Goal: Information Seeking & Learning: Learn about a topic

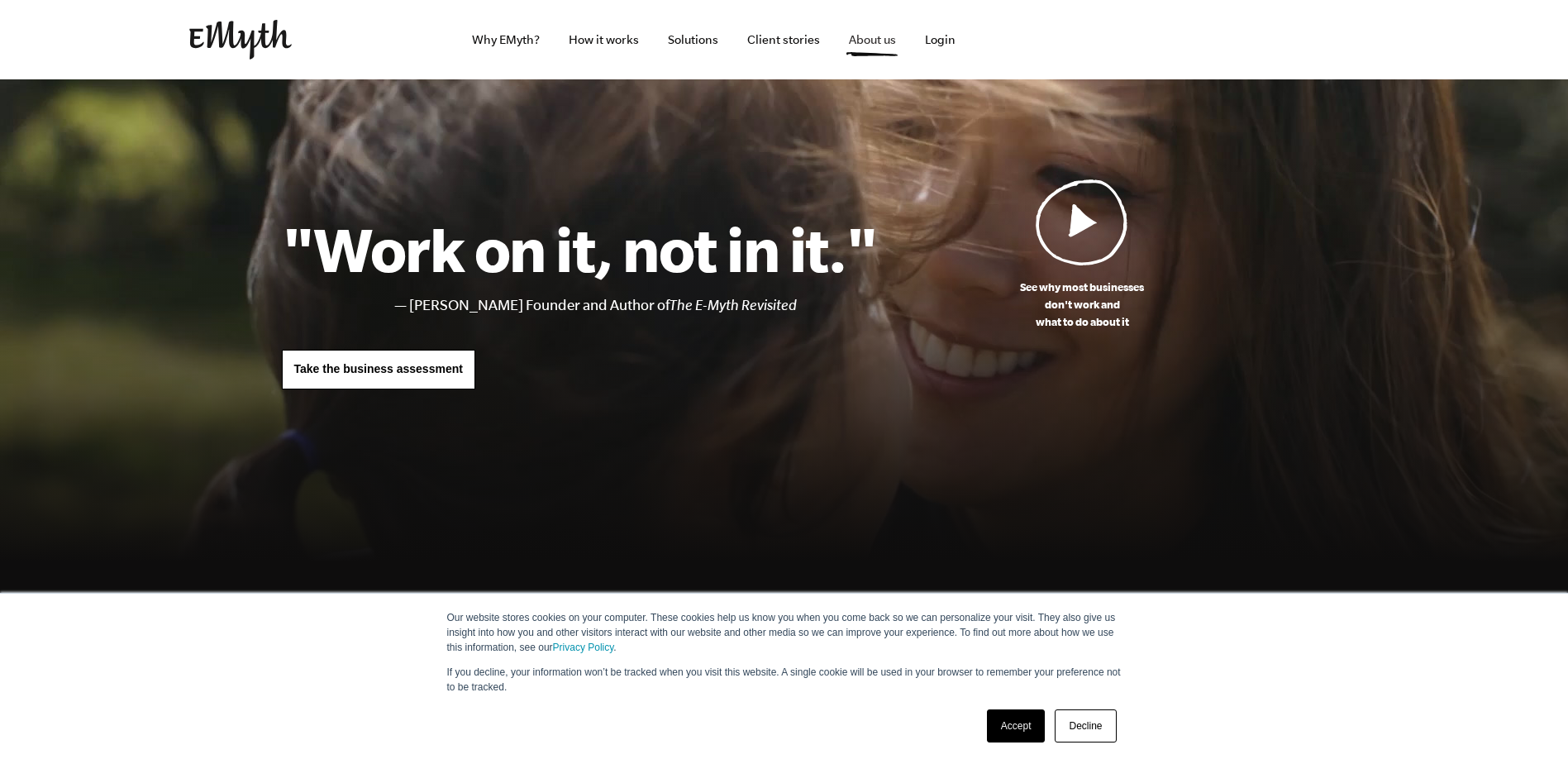
click at [839, 43] on link "About us" at bounding box center [872, 39] width 73 height 80
click at [868, 49] on link "About us" at bounding box center [872, 39] width 73 height 80
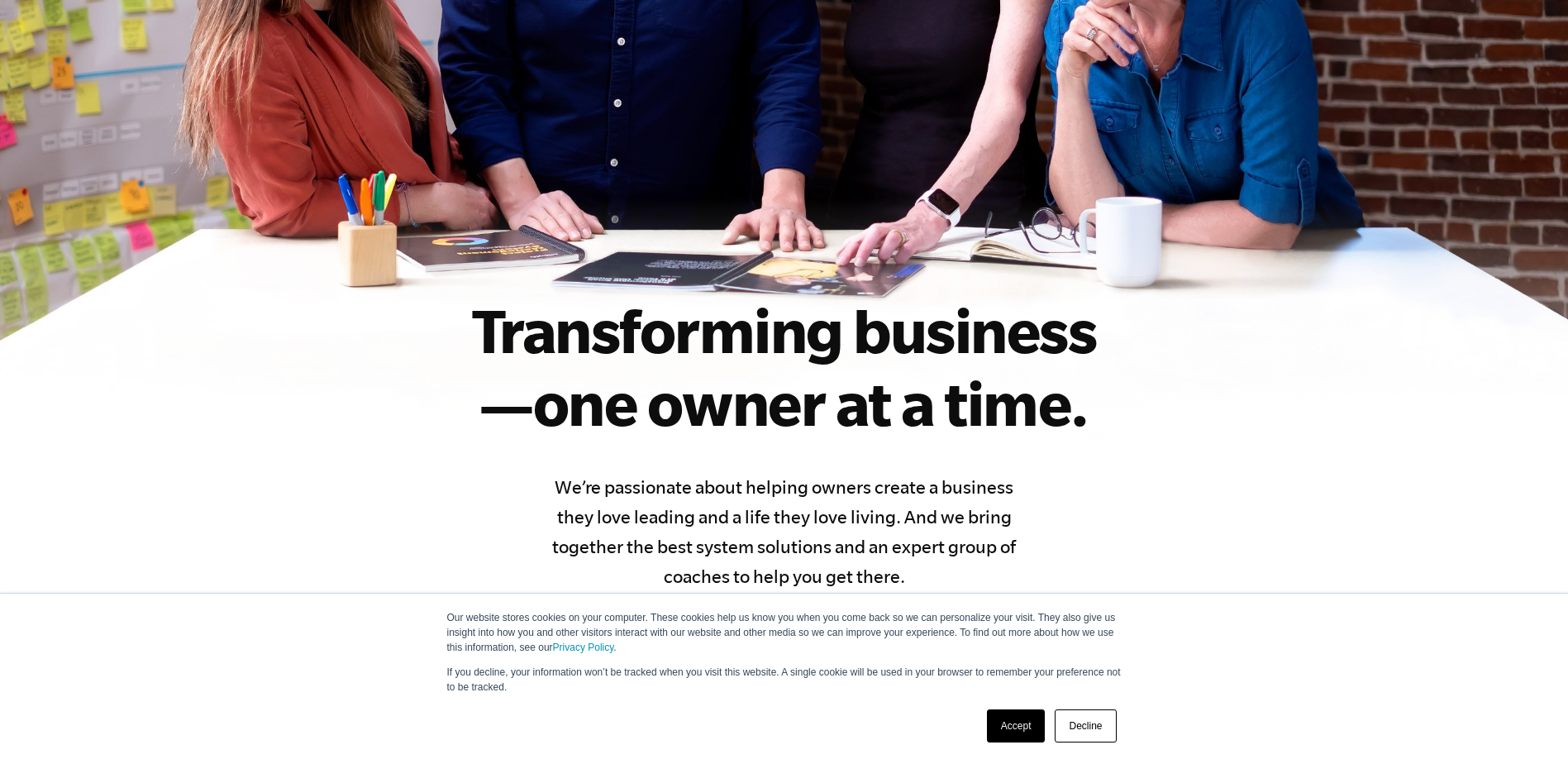
drag, startPoint x: 1017, startPoint y: 719, endPoint x: 1003, endPoint y: 713, distance: 15.2
click at [1015, 719] on link "Accept" at bounding box center [1016, 726] width 59 height 33
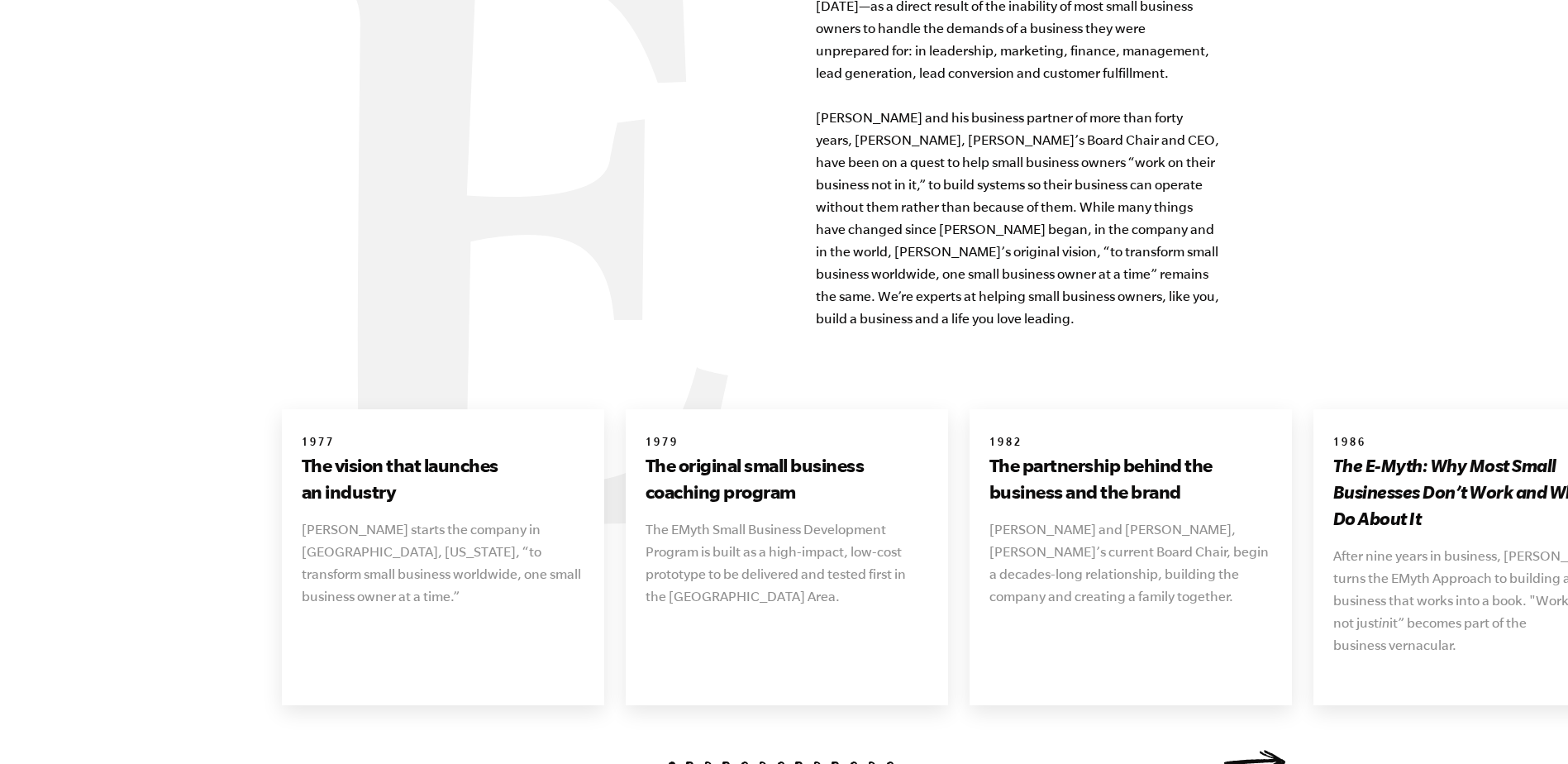
scroll to position [1818, 0]
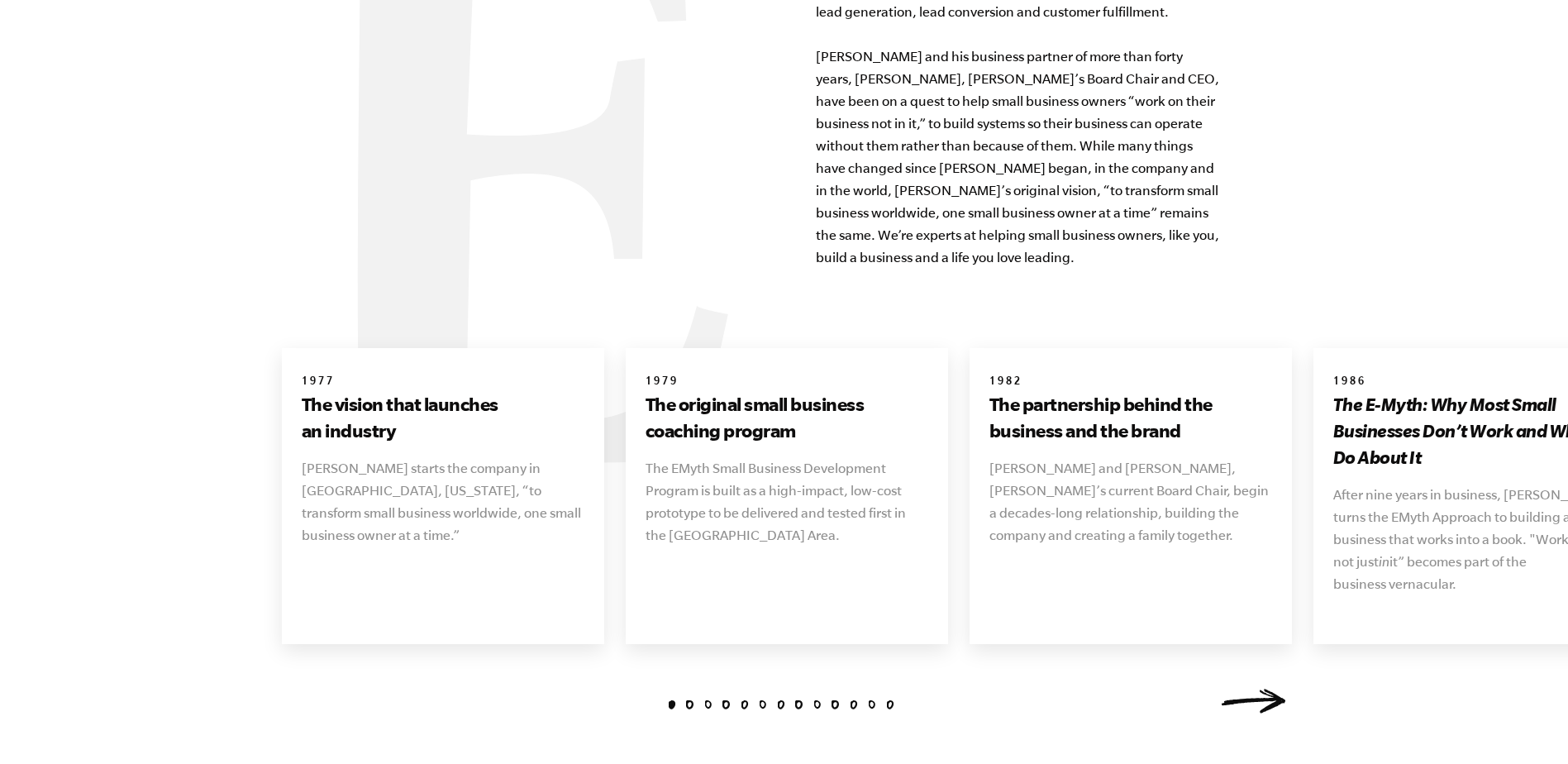
click at [886, 700] on li "13" at bounding box center [890, 704] width 9 height 9
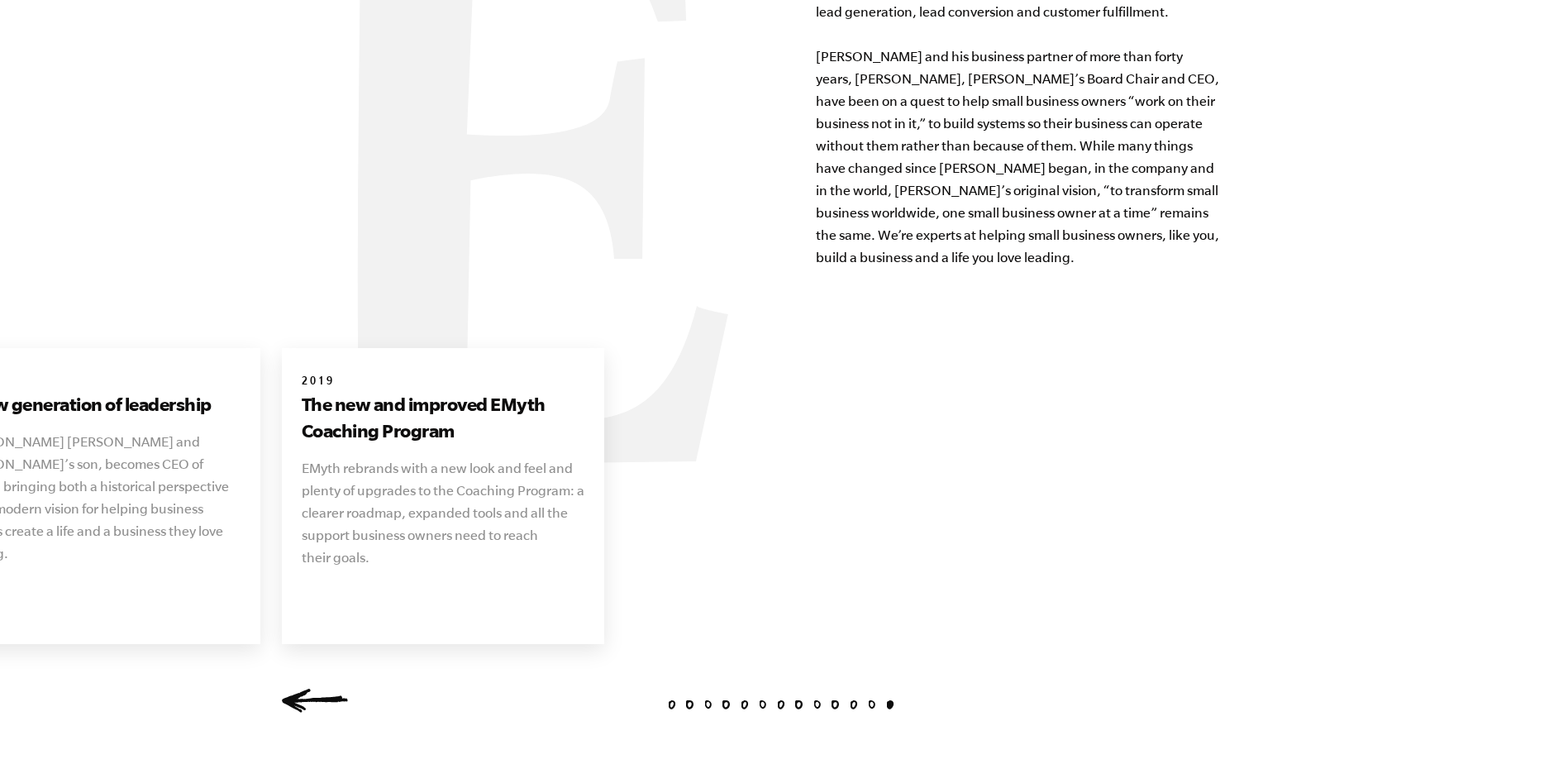
click at [762, 700] on li "6" at bounding box center [762, 704] width 9 height 9
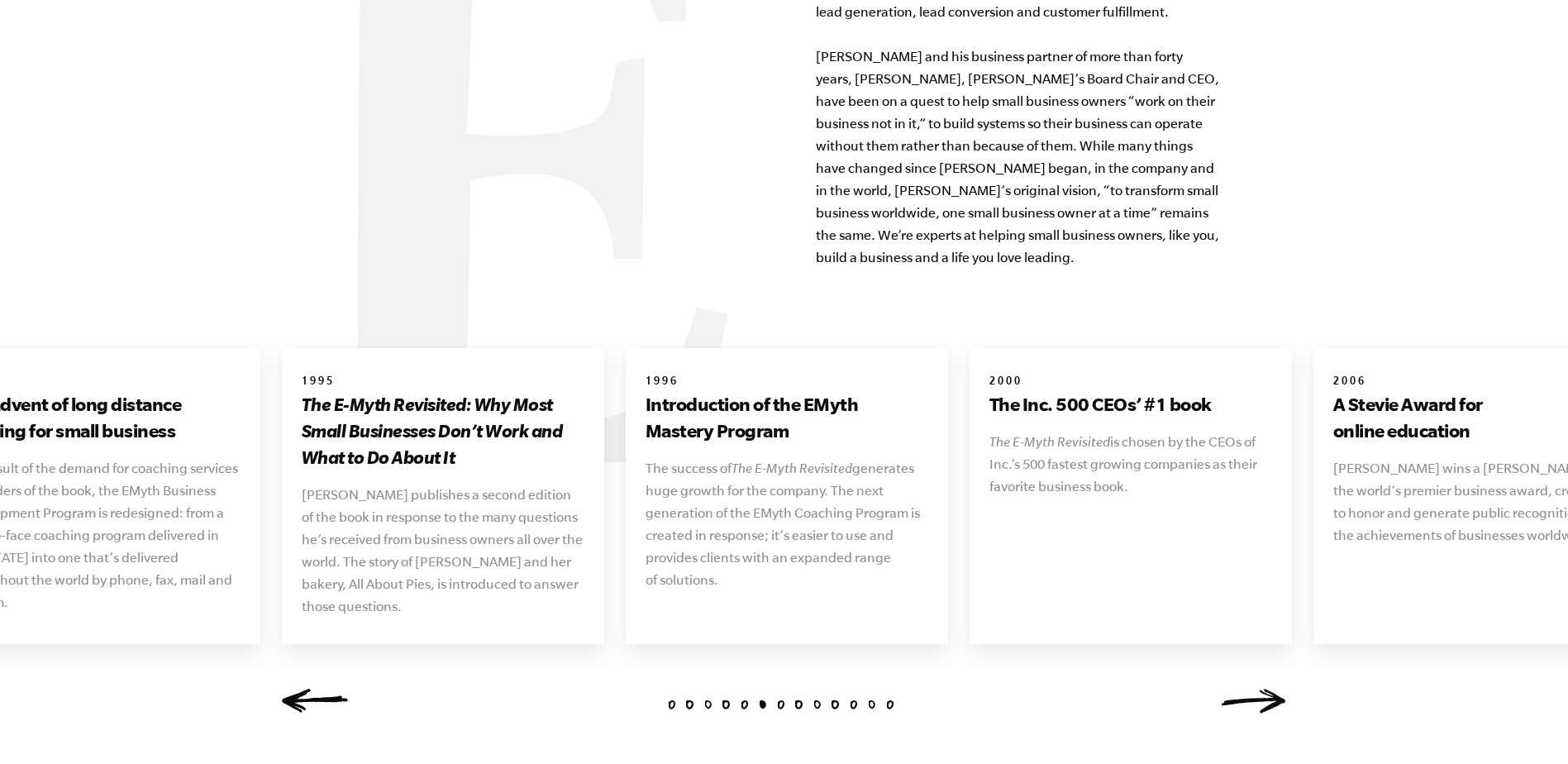
click at [1252, 688] on link "Next" at bounding box center [1254, 700] width 66 height 25
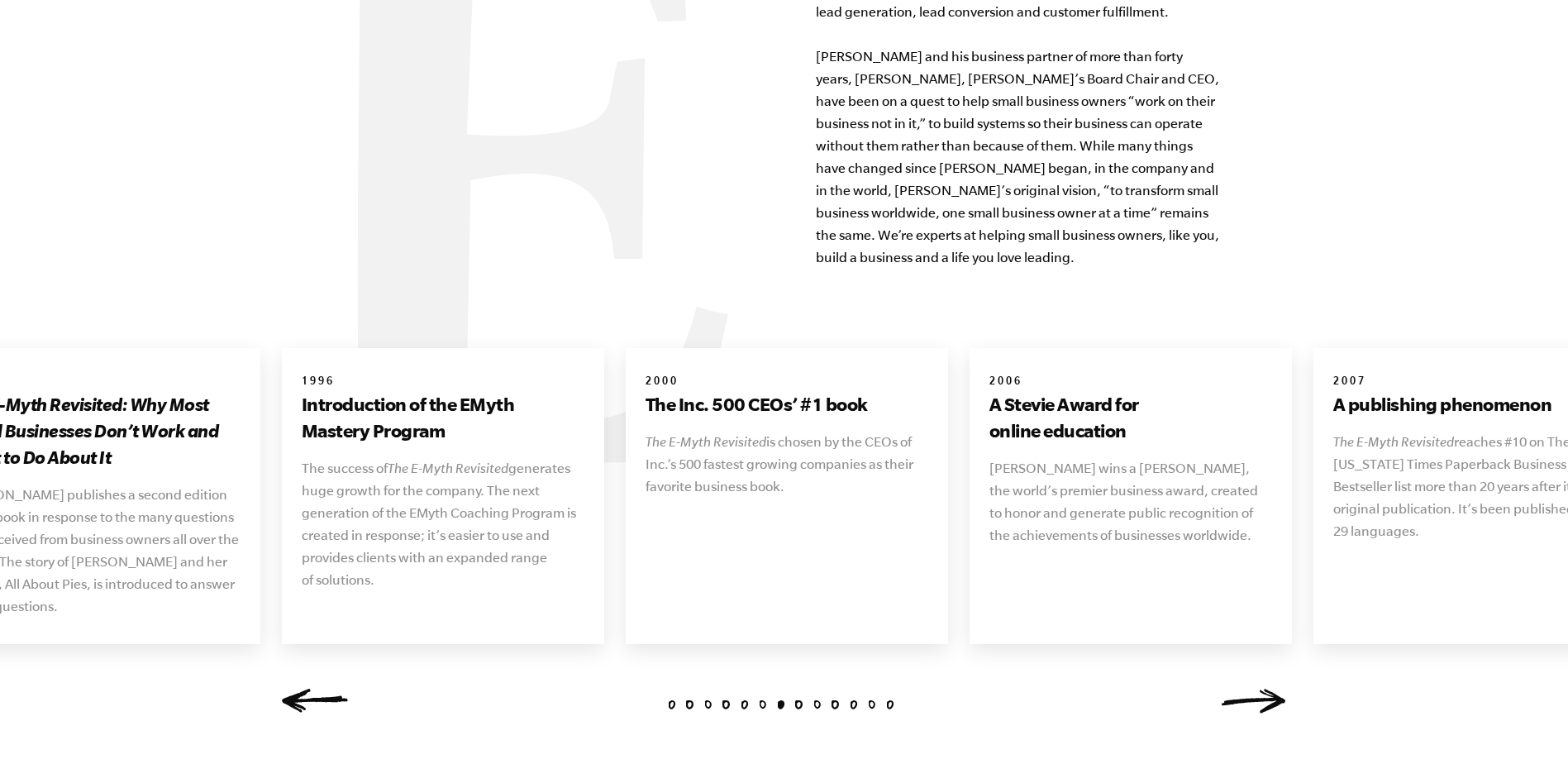
click at [1252, 688] on link "Next" at bounding box center [1254, 700] width 66 height 25
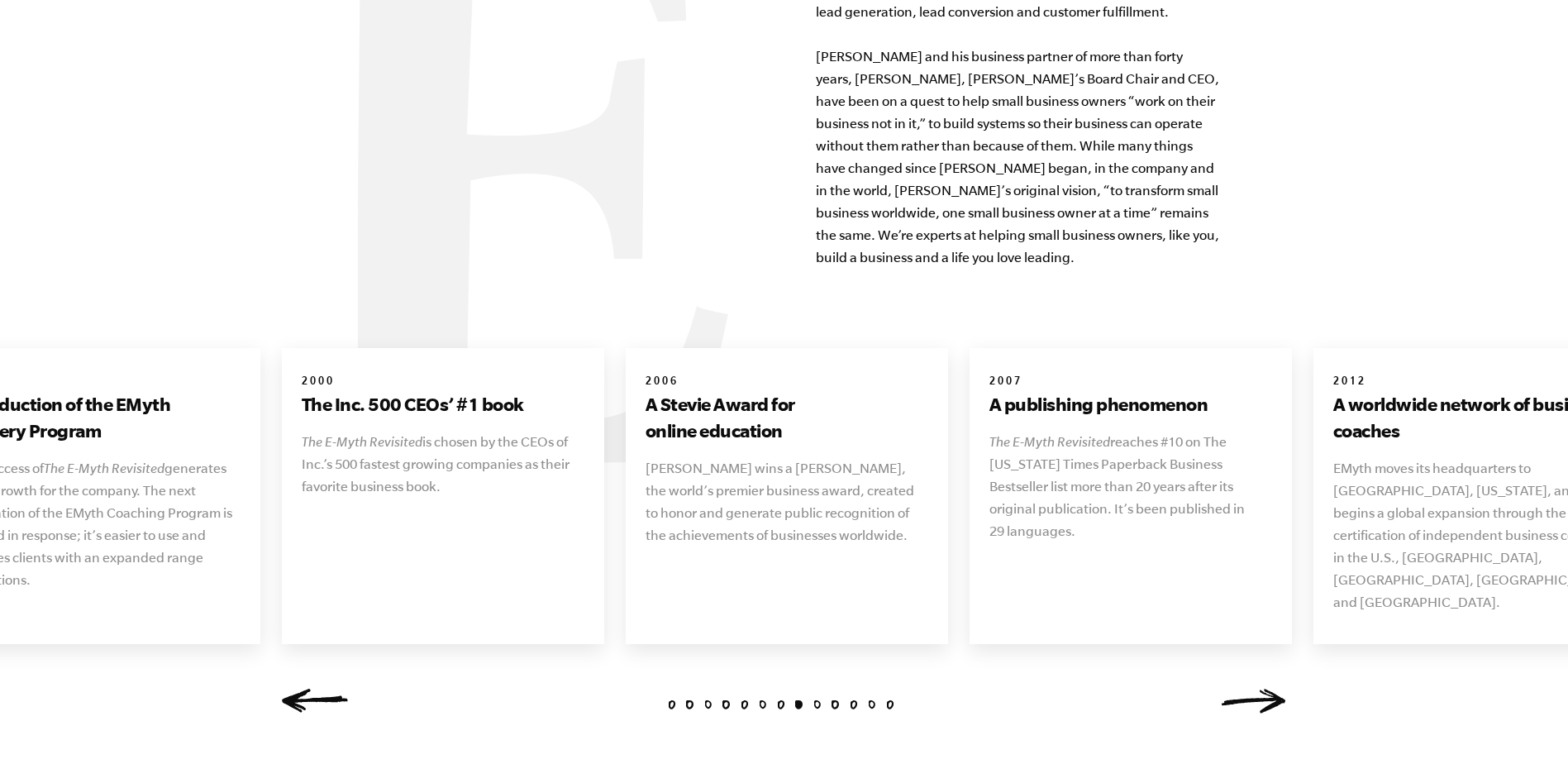
click at [1252, 688] on link "Next" at bounding box center [1254, 700] width 66 height 25
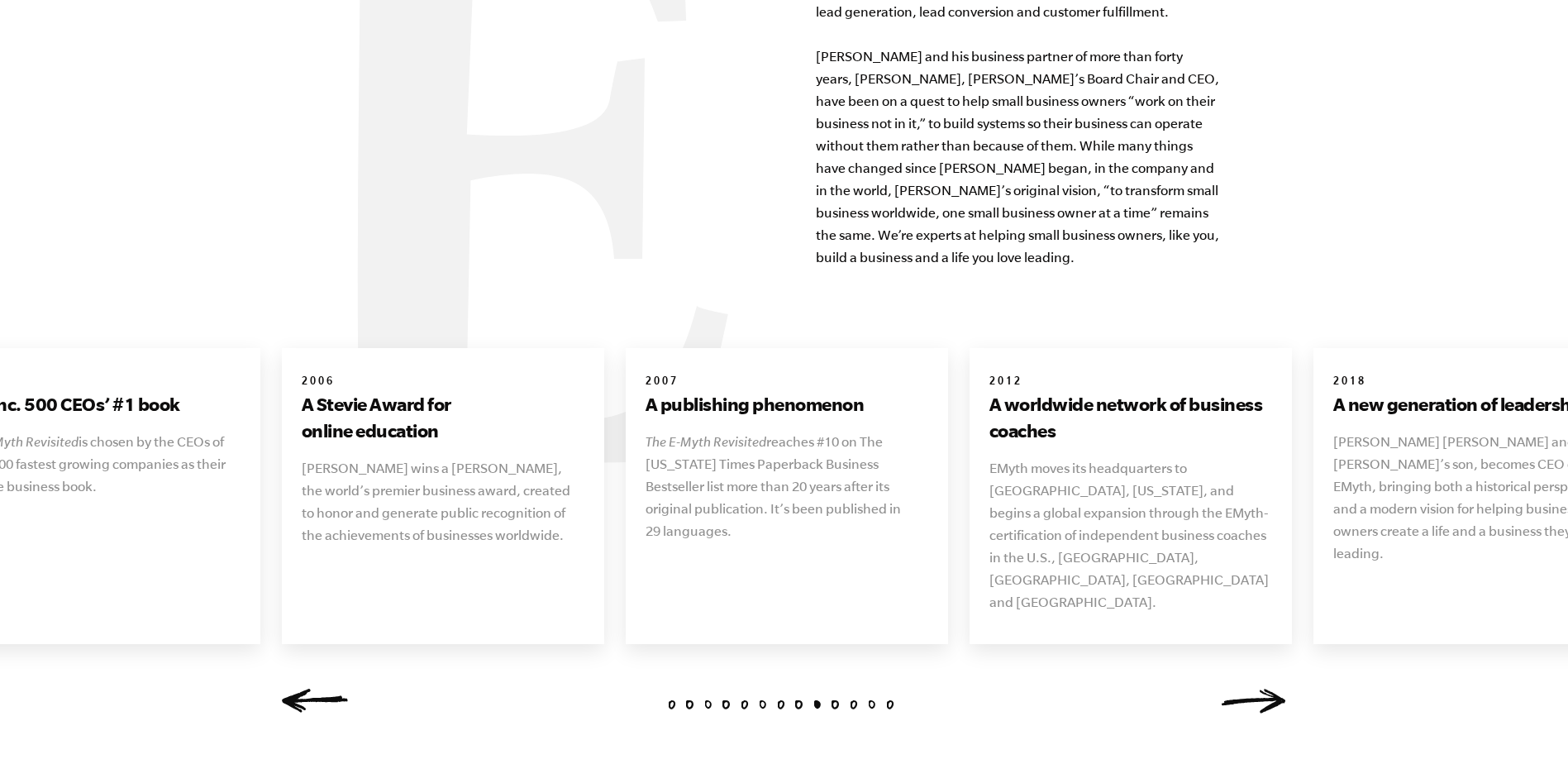
click at [1252, 688] on link "Next" at bounding box center [1254, 700] width 66 height 25
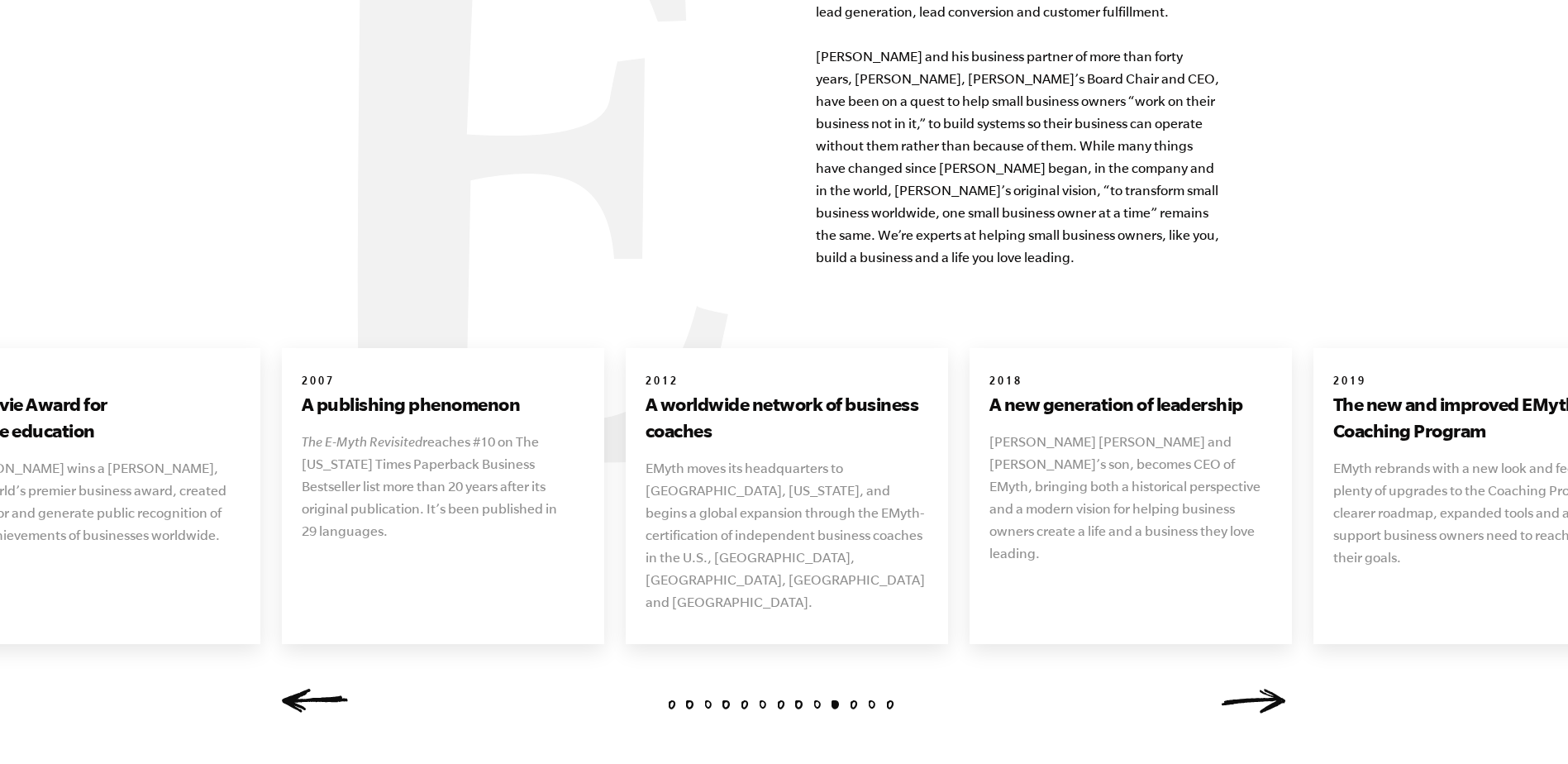
click at [291, 688] on link "Previous" at bounding box center [315, 700] width 66 height 25
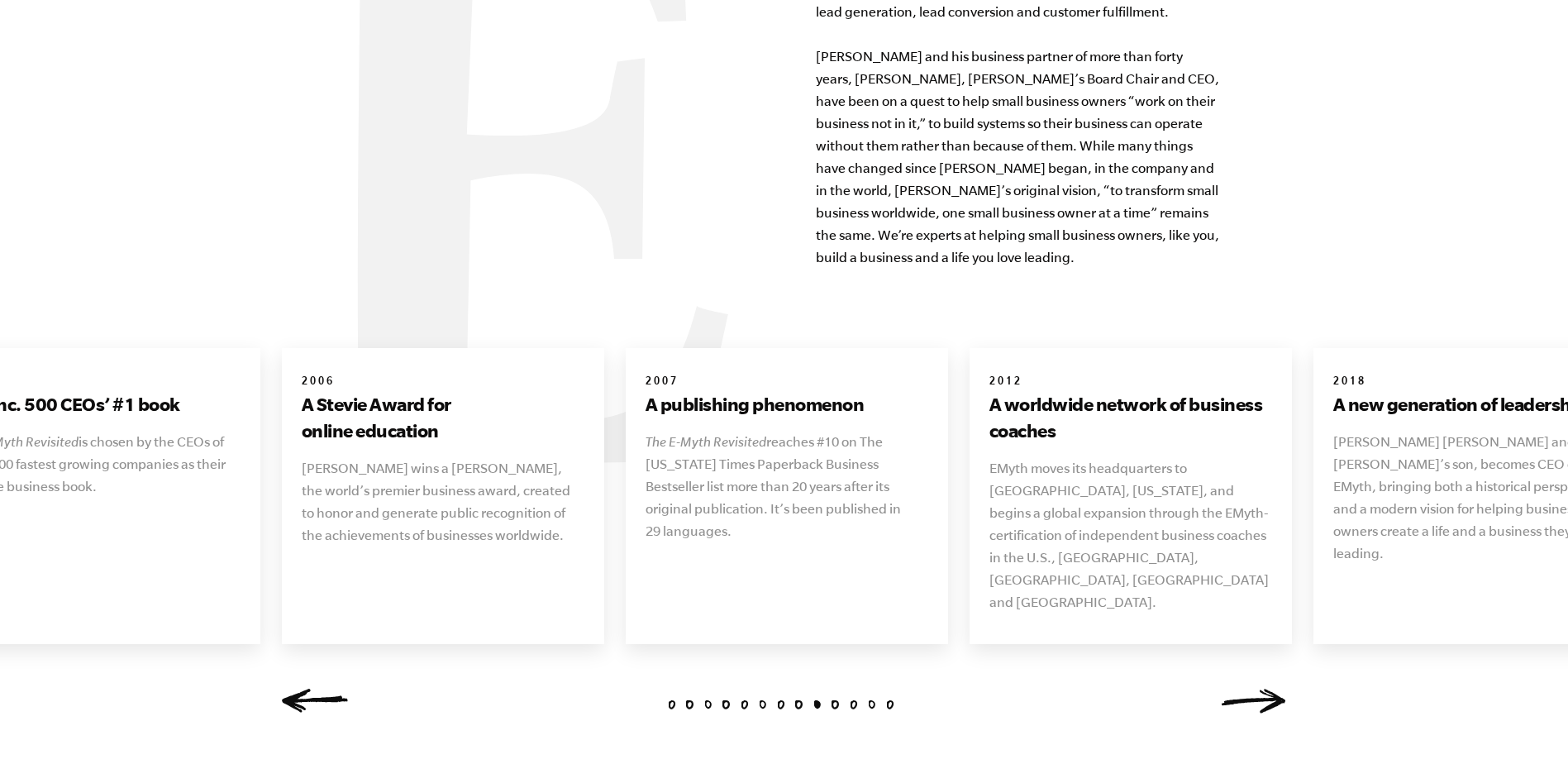
click at [318, 688] on link "Previous" at bounding box center [315, 700] width 66 height 25
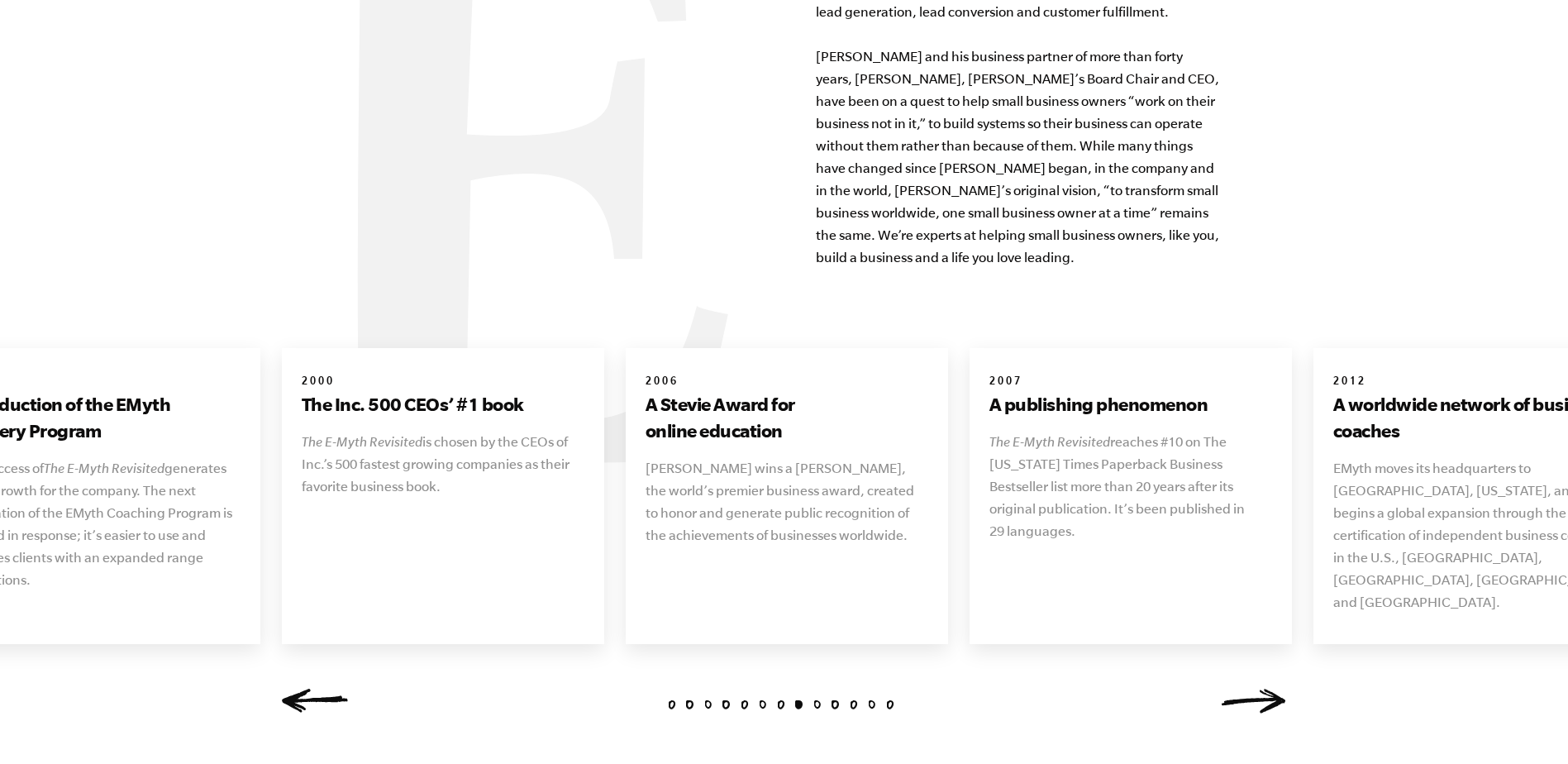
click at [320, 688] on link "Previous" at bounding box center [315, 700] width 66 height 25
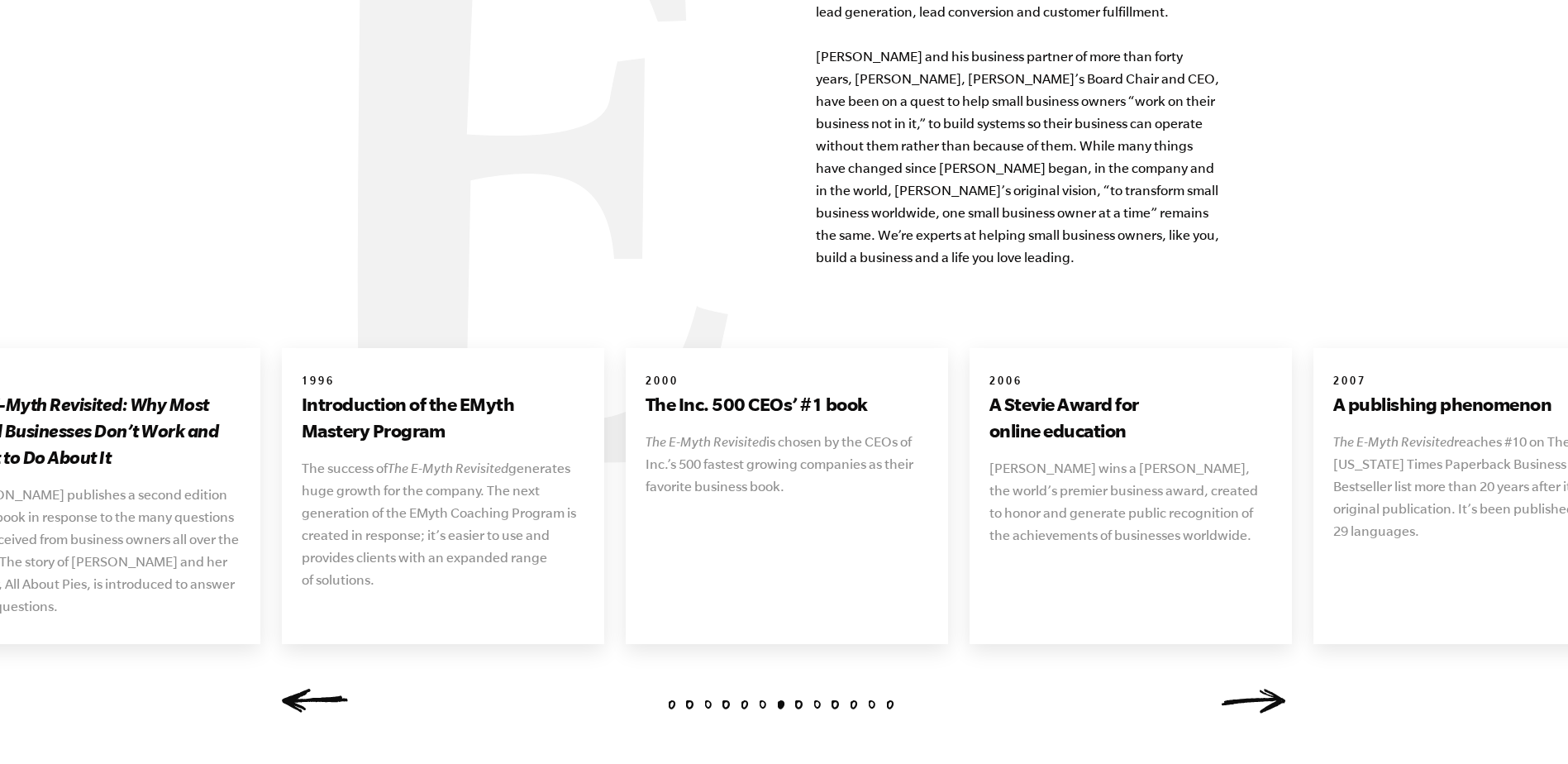
click at [323, 688] on link "Previous" at bounding box center [315, 700] width 66 height 25
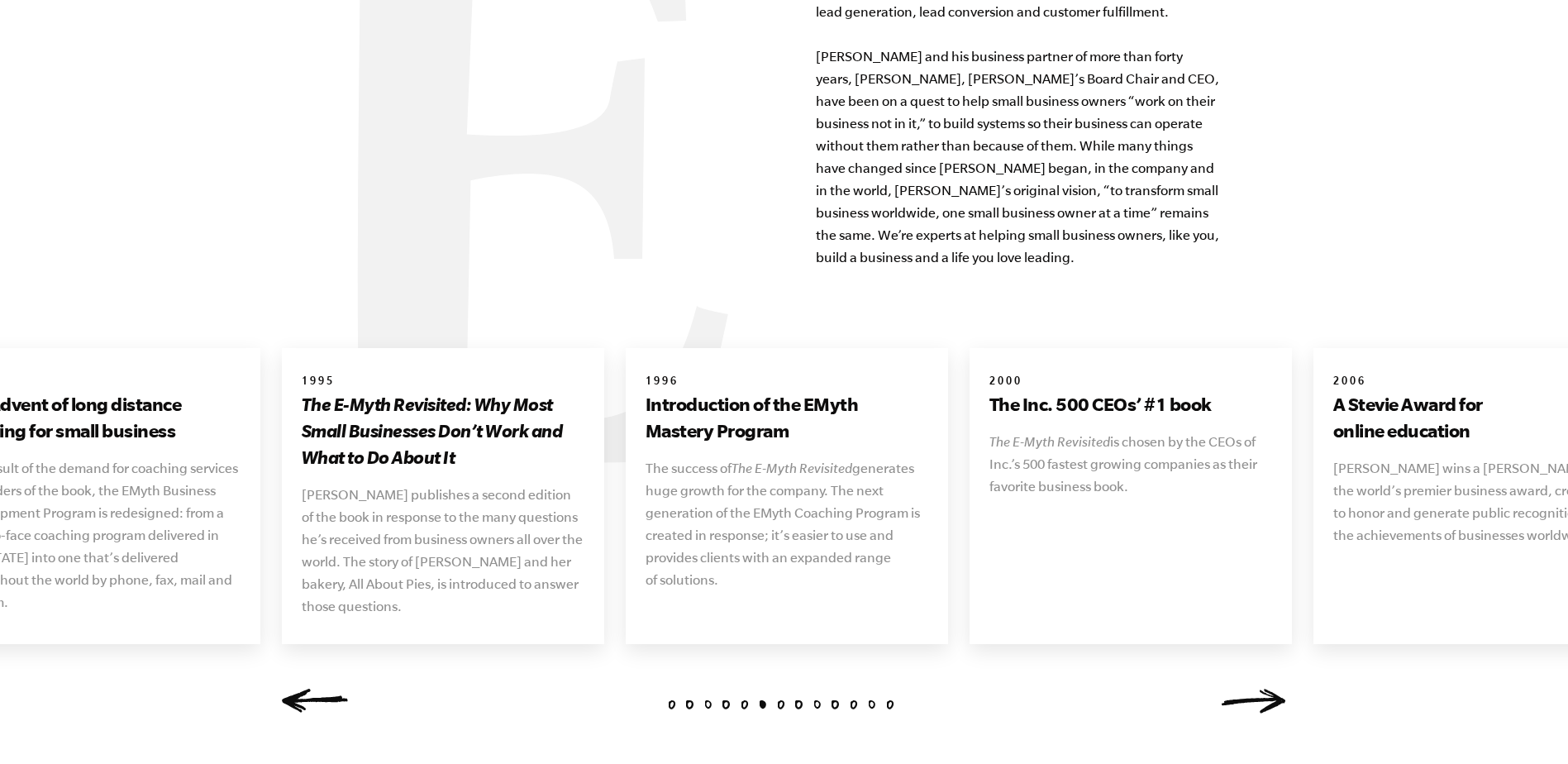
click at [323, 688] on link "Previous" at bounding box center [315, 700] width 66 height 25
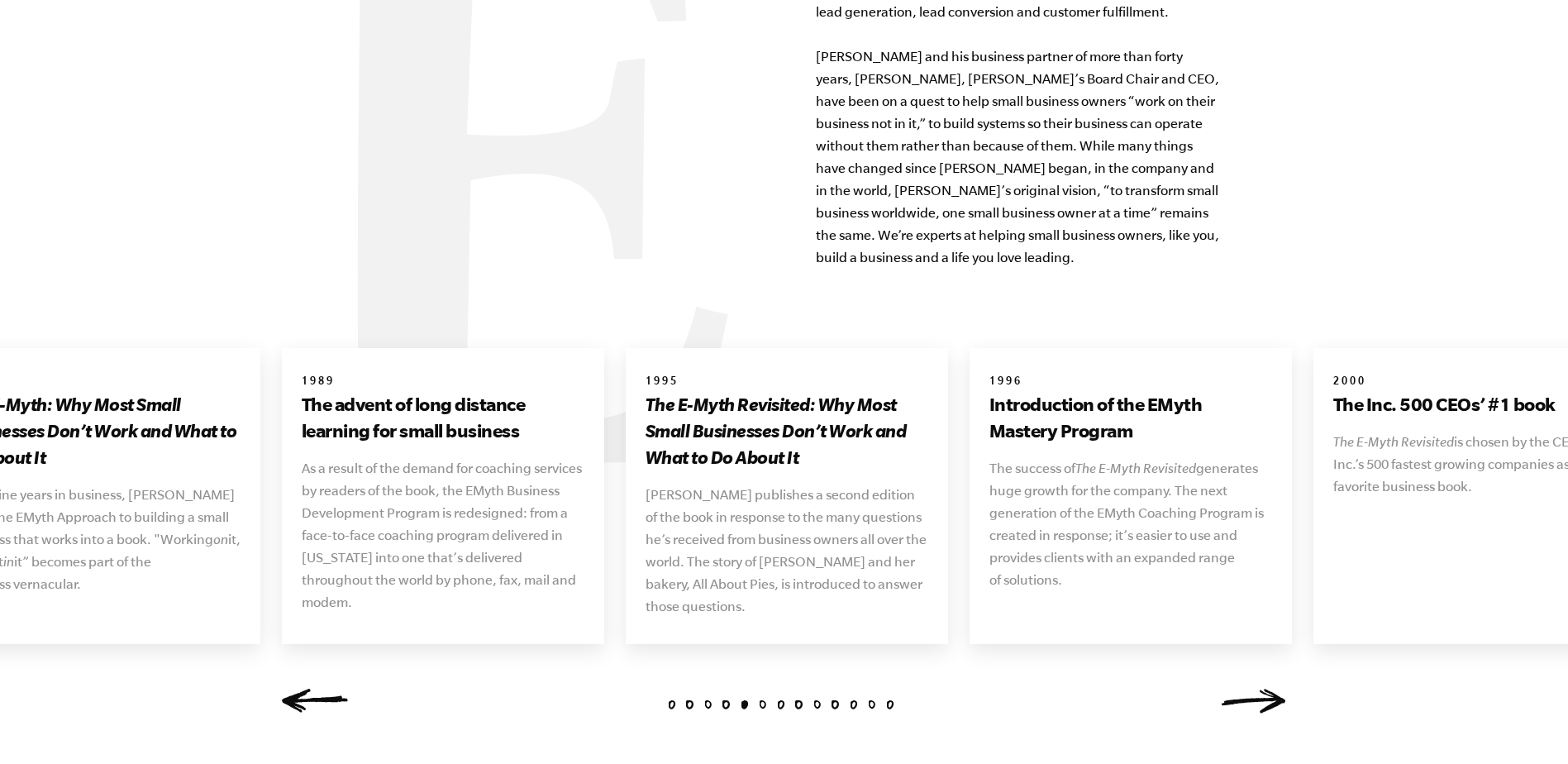
click at [331, 688] on link "Previous" at bounding box center [315, 700] width 66 height 25
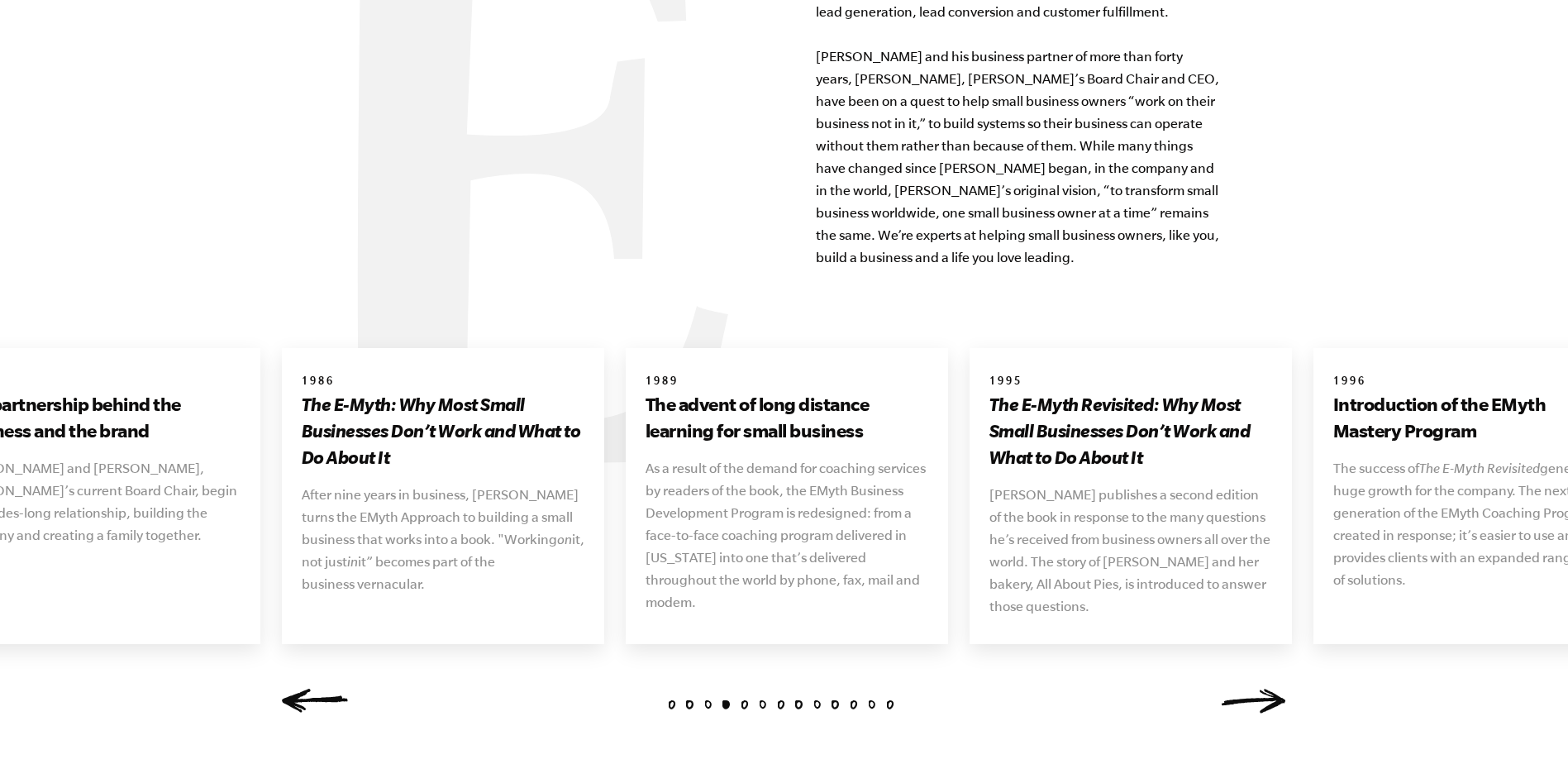
click at [1247, 688] on link "Next" at bounding box center [1254, 700] width 66 height 25
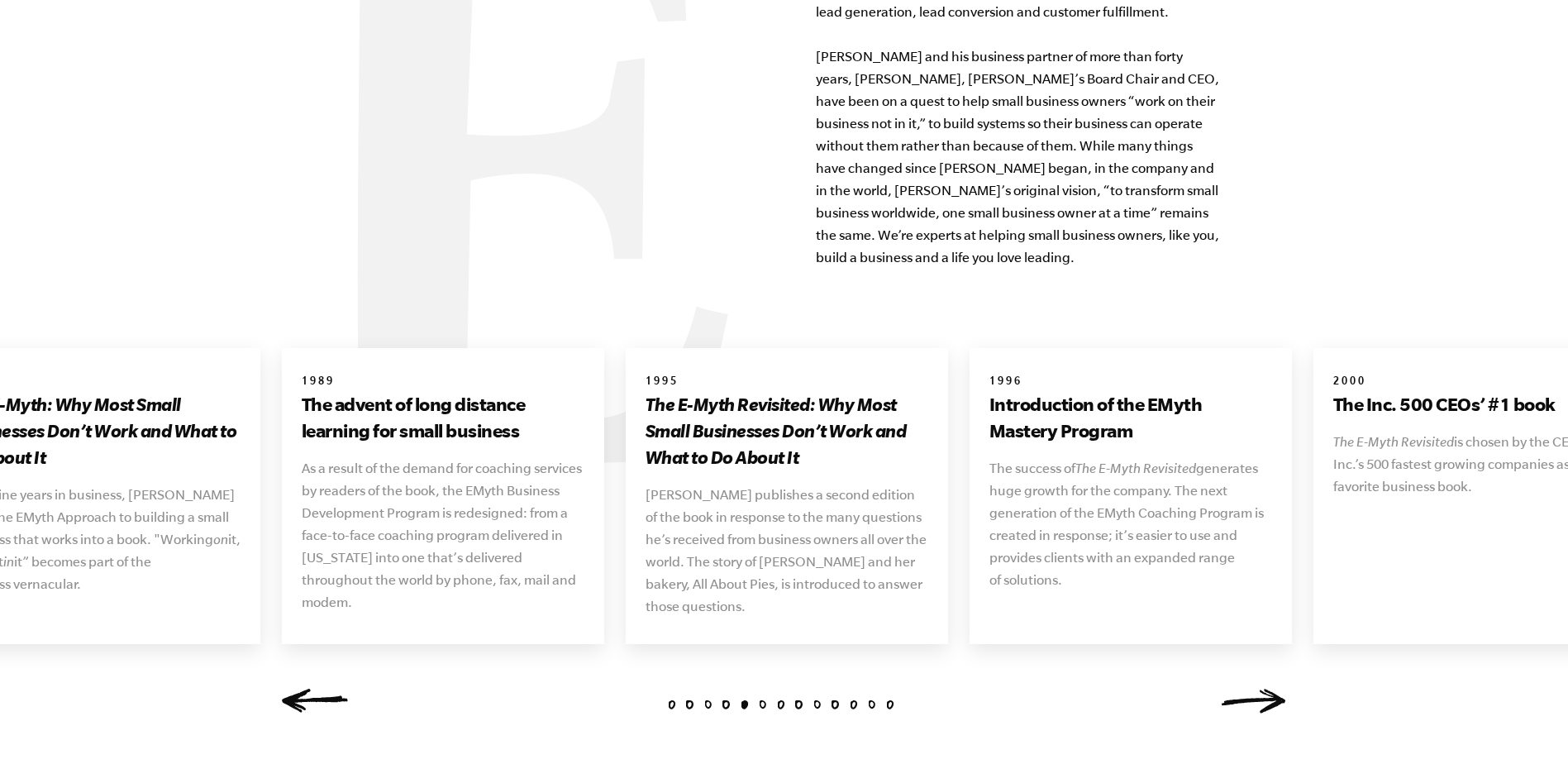
click at [1288, 674] on div "1 2 3 4 5 6 7 8 9 10 11 [DATE] The vision that launches an industry [PERSON_NAM…" at bounding box center [784, 537] width 1045 height 378
click at [1270, 688] on link "Next" at bounding box center [1254, 700] width 66 height 25
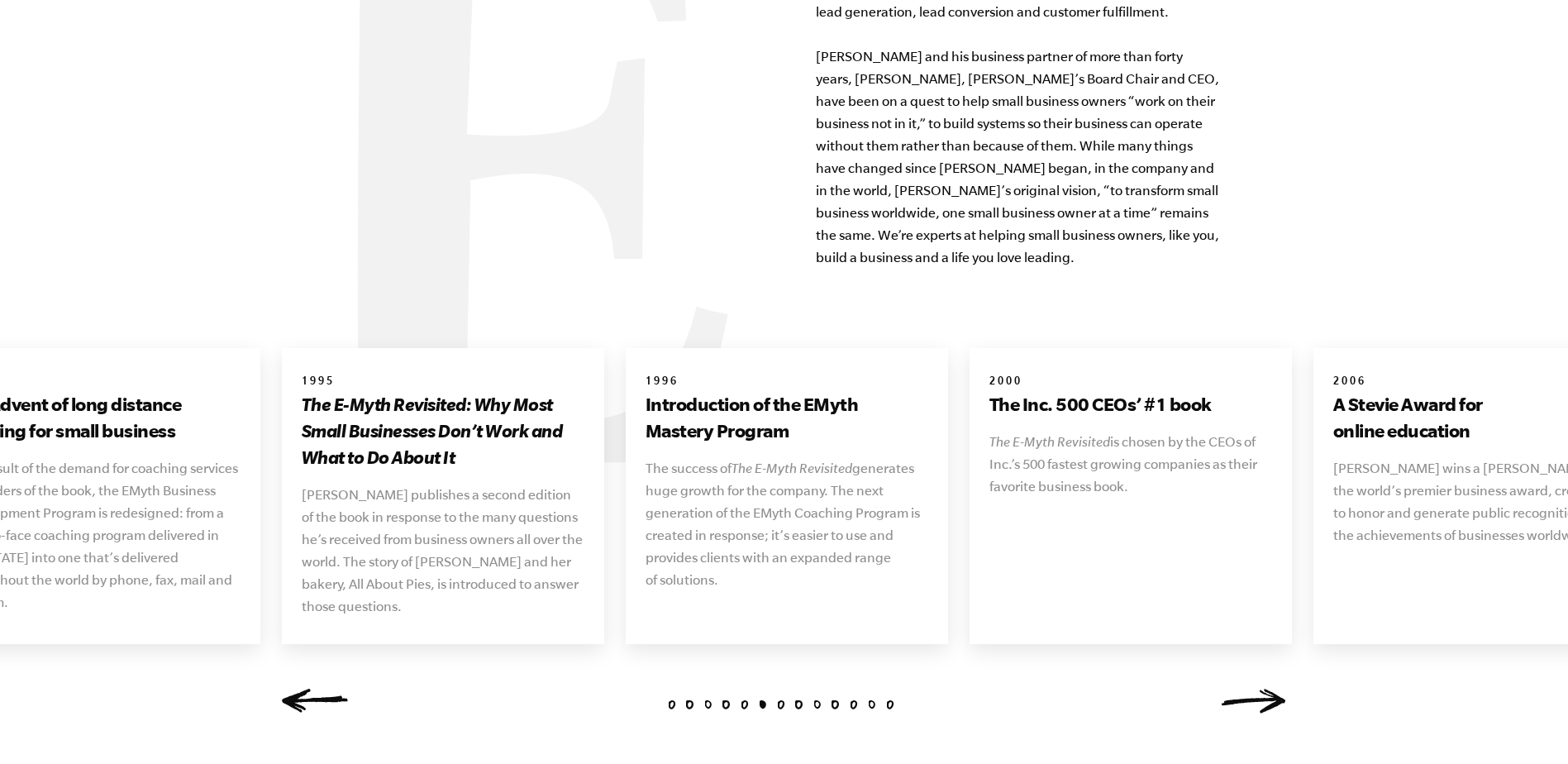
click at [1270, 688] on link "Next" at bounding box center [1254, 700] width 66 height 25
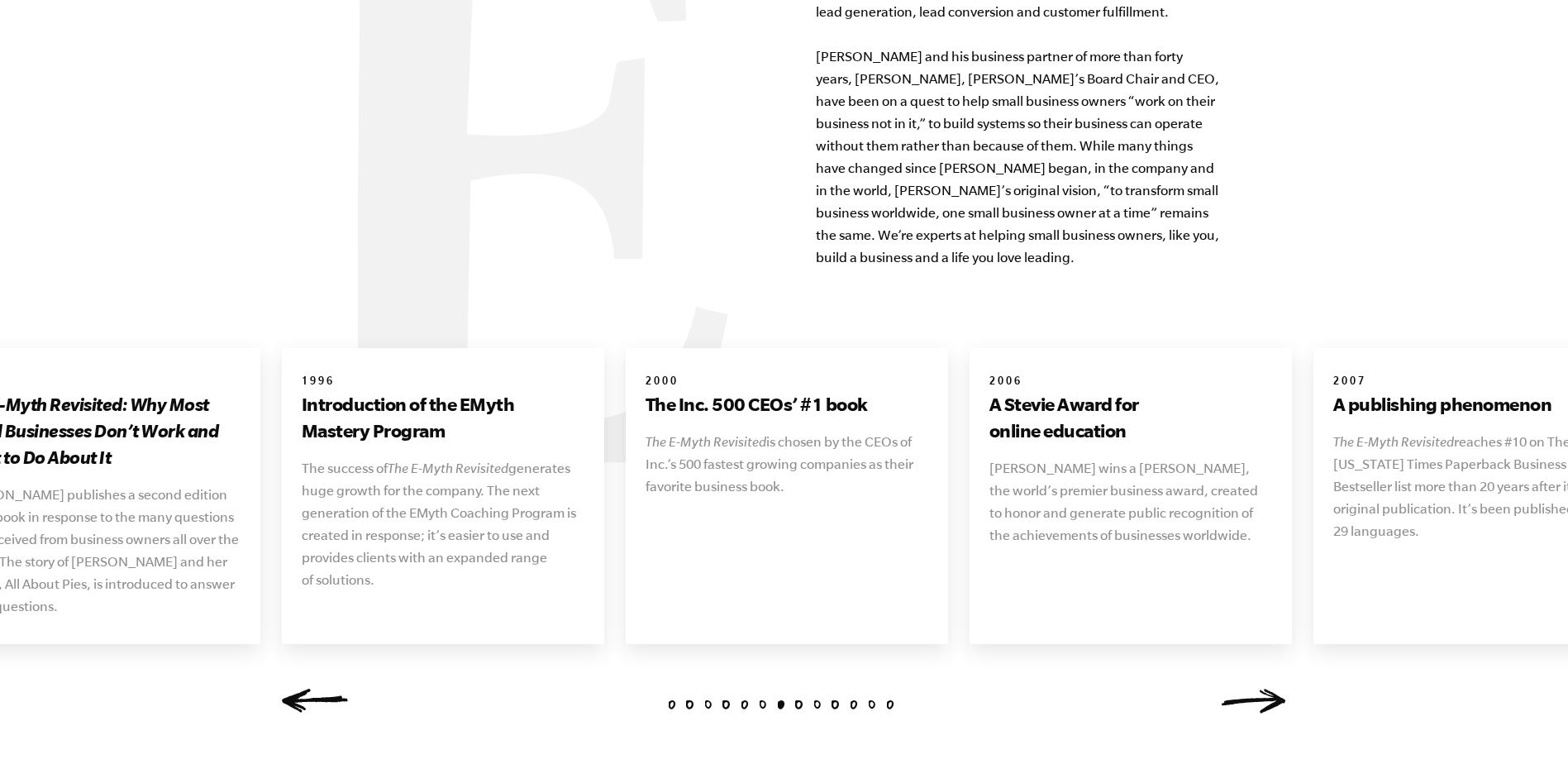
click at [1270, 688] on link "Next" at bounding box center [1254, 700] width 66 height 25
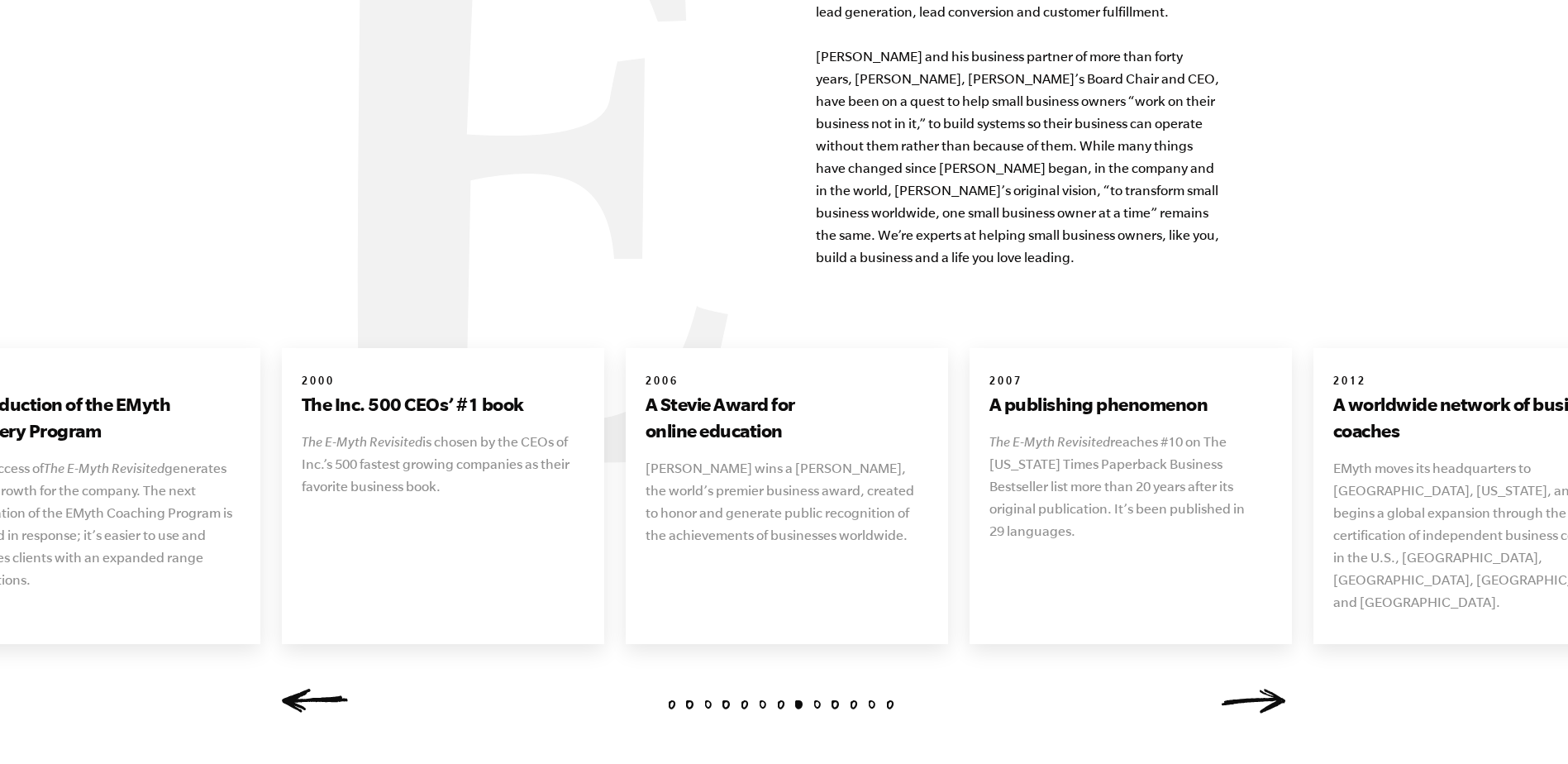
click at [1271, 688] on link "Next" at bounding box center [1254, 700] width 66 height 25
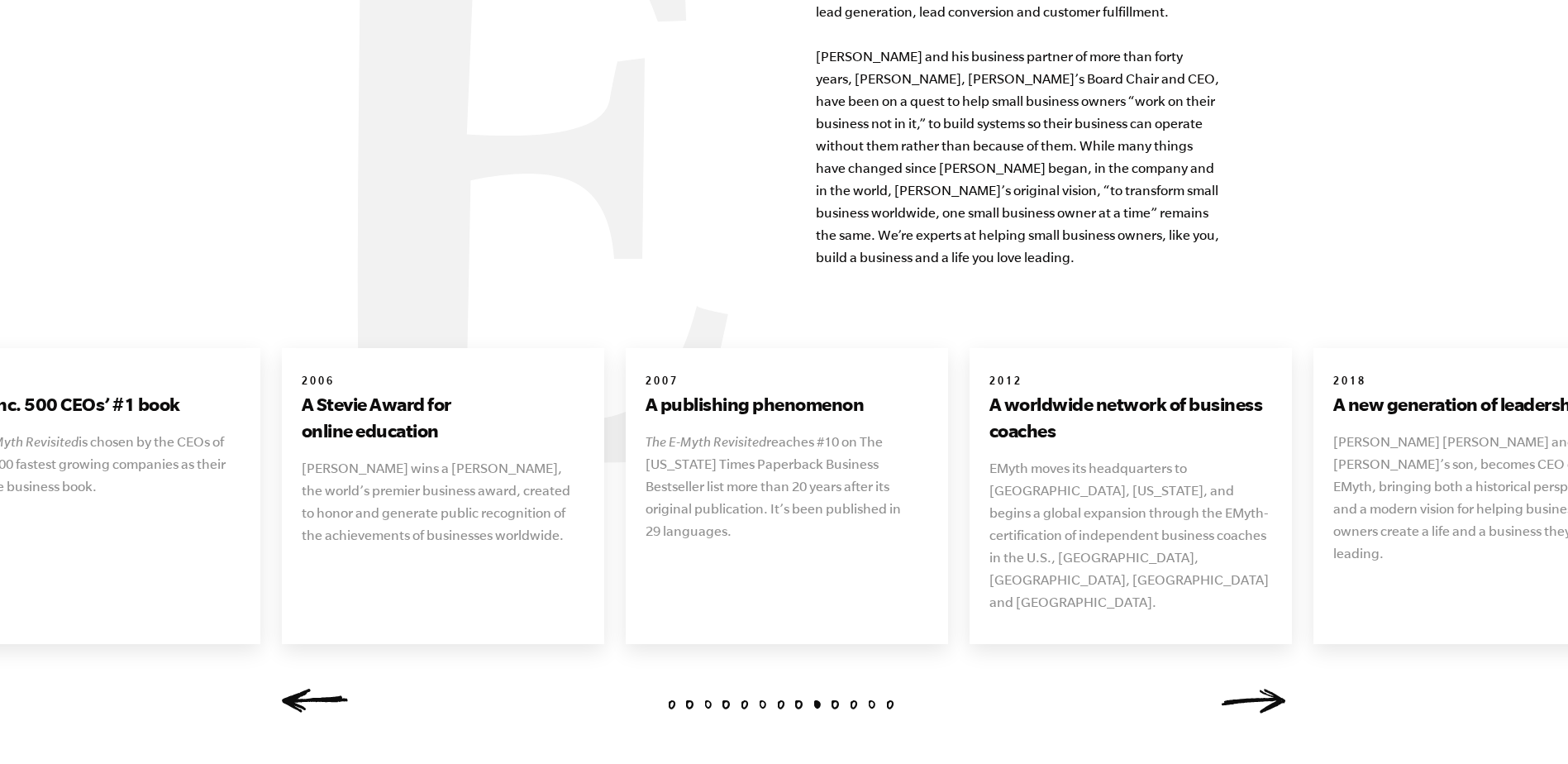
click at [1286, 688] on link "Next" at bounding box center [1254, 700] width 66 height 25
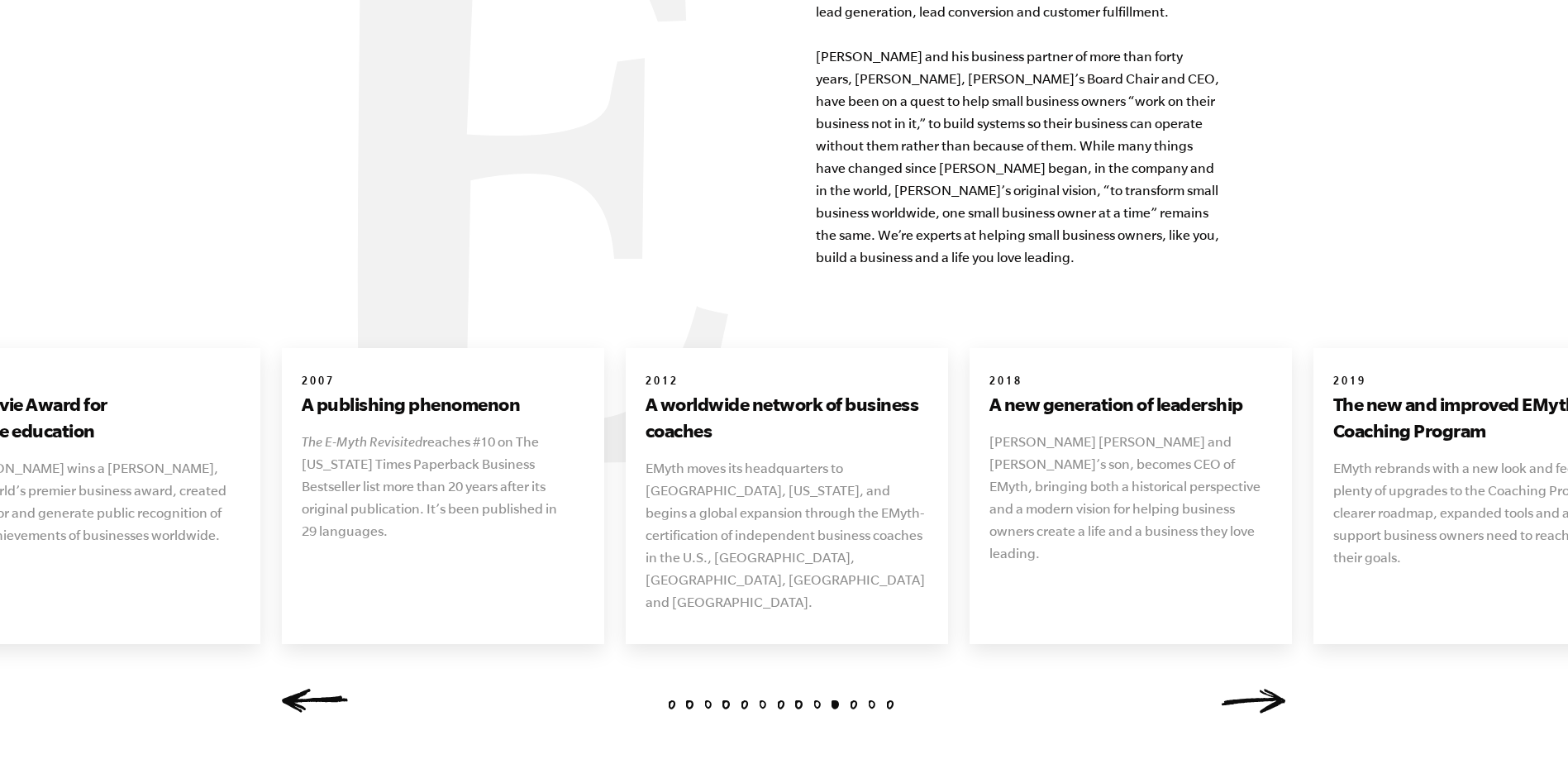
click at [1276, 688] on link "Next" at bounding box center [1254, 700] width 66 height 25
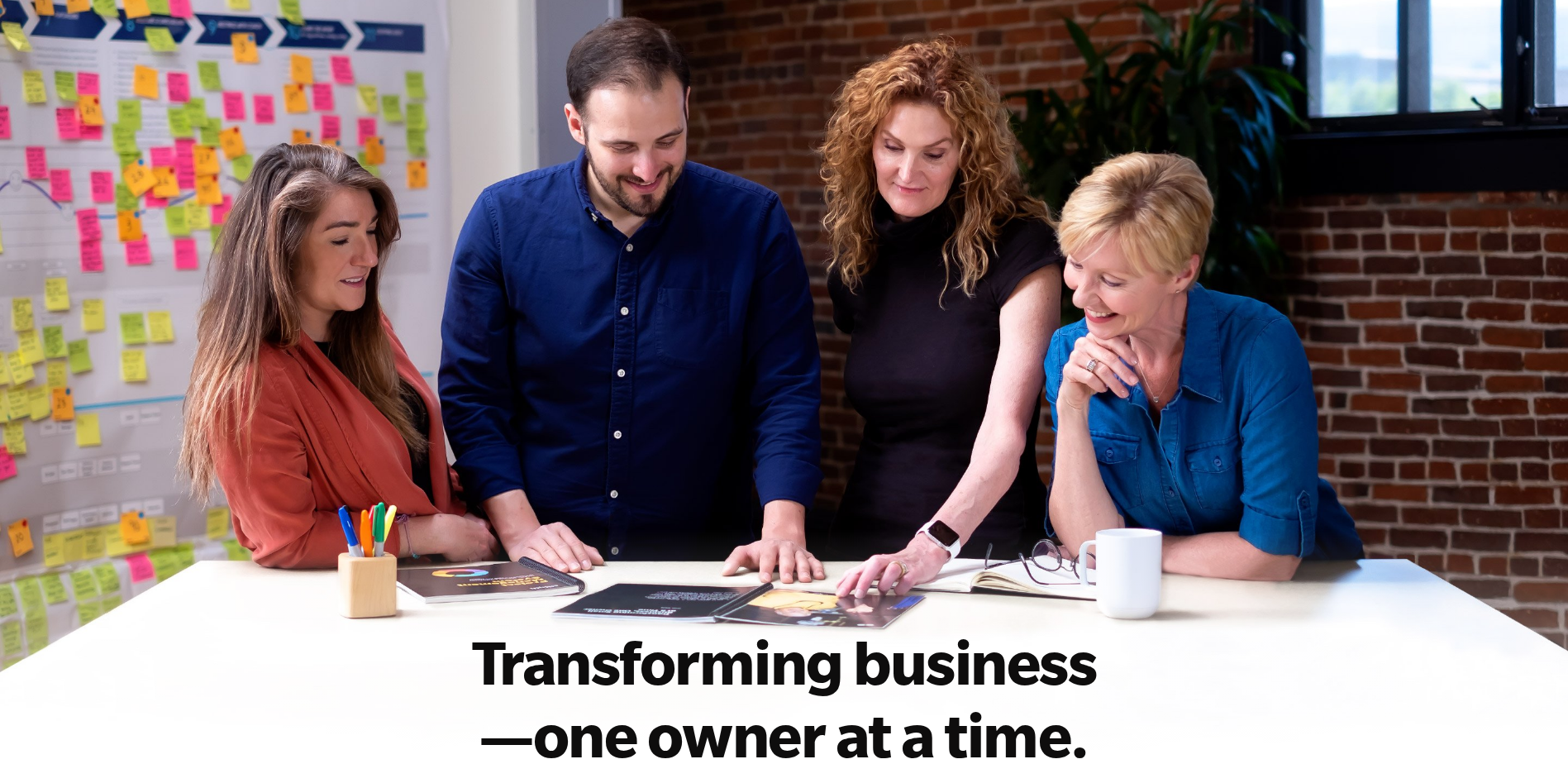
scroll to position [0, 0]
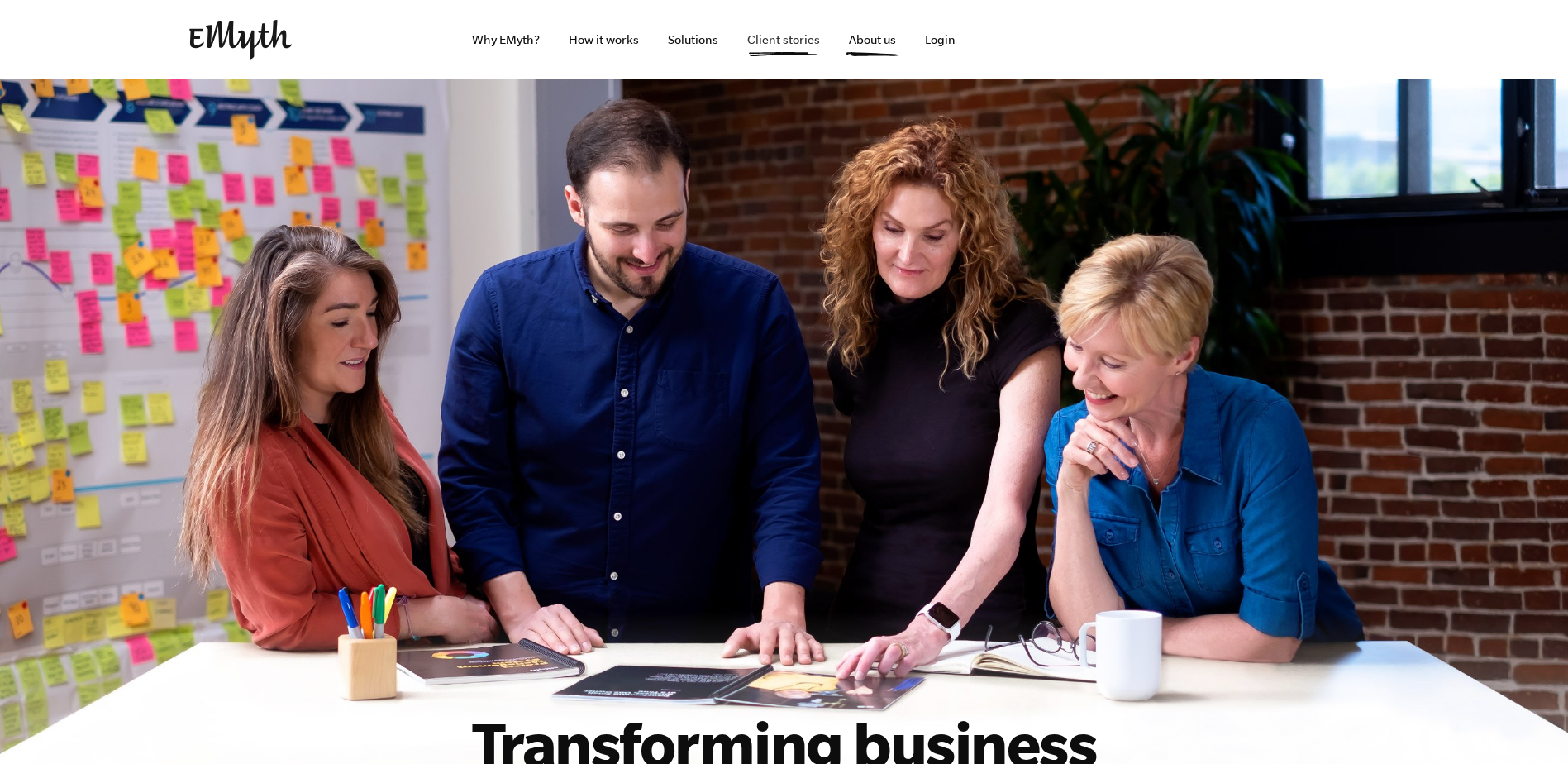
click at [769, 38] on link "Client stories" at bounding box center [784, 39] width 99 height 80
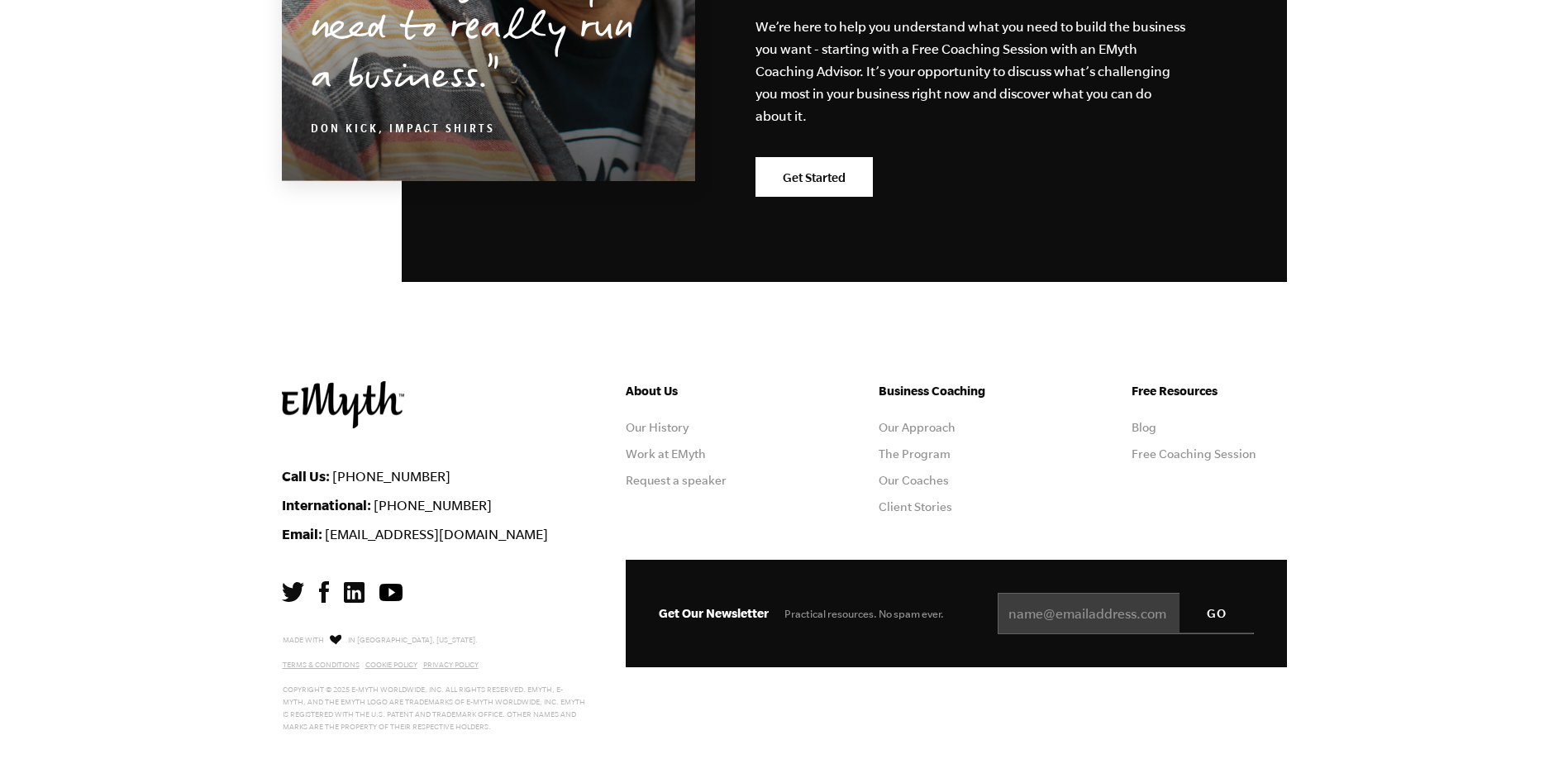
scroll to position [2005, 0]
